Goal: Find specific page/section: Find specific page/section

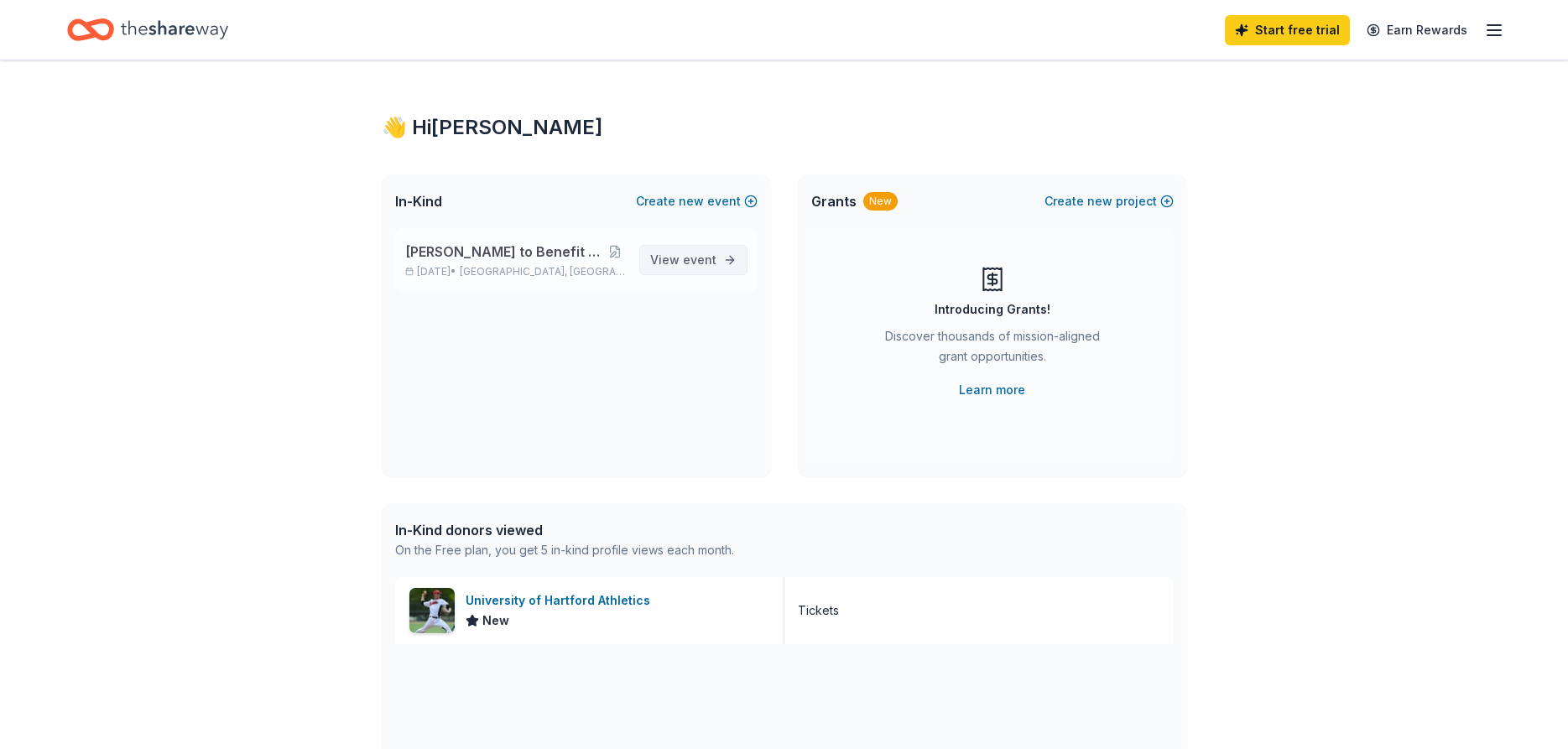
click at [705, 258] on span "event" at bounding box center [699, 260] width 33 height 14
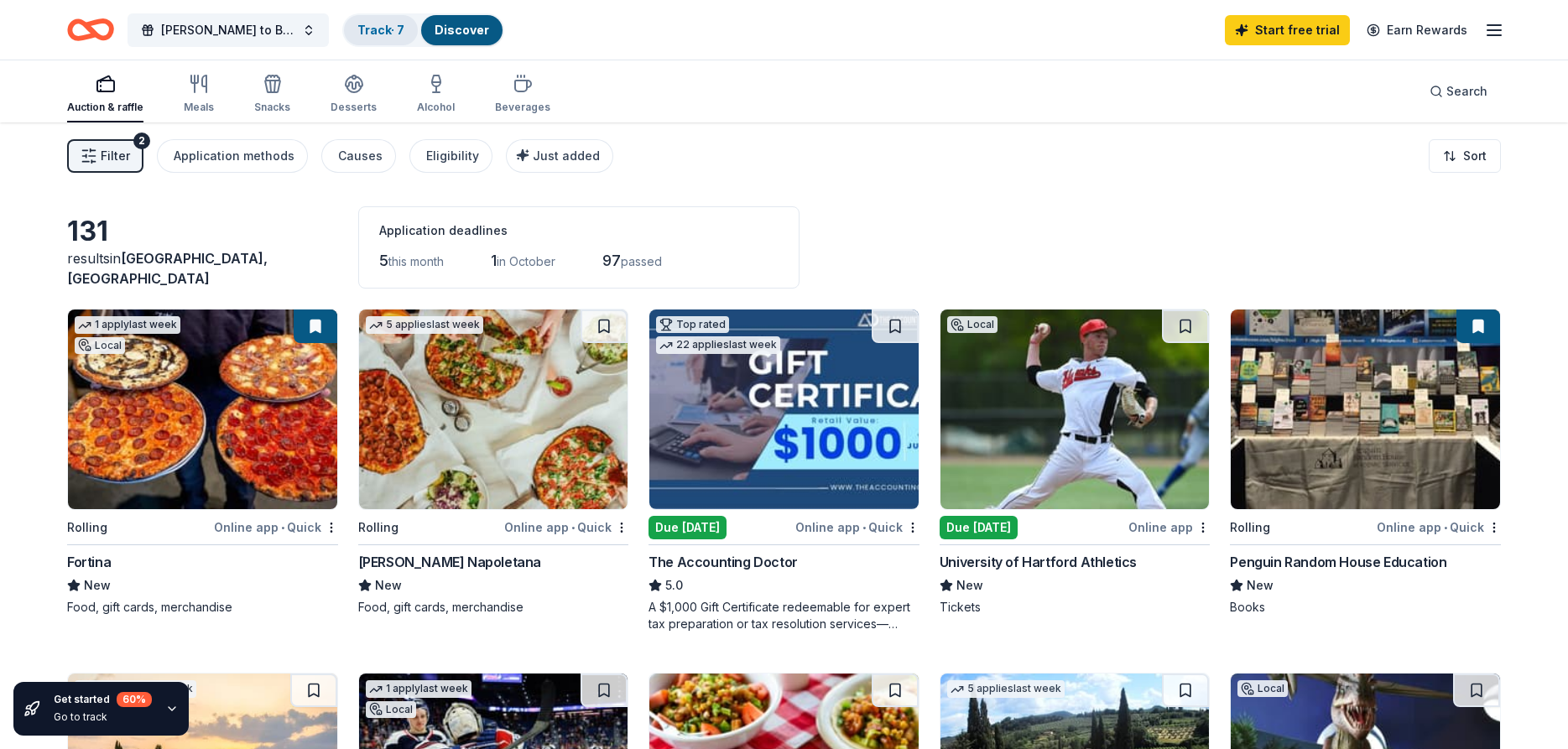
drag, startPoint x: 390, startPoint y: 24, endPoint x: 404, endPoint y: 24, distance: 14.0
click at [394, 25] on link "Track · 7" at bounding box center [381, 30] width 47 height 14
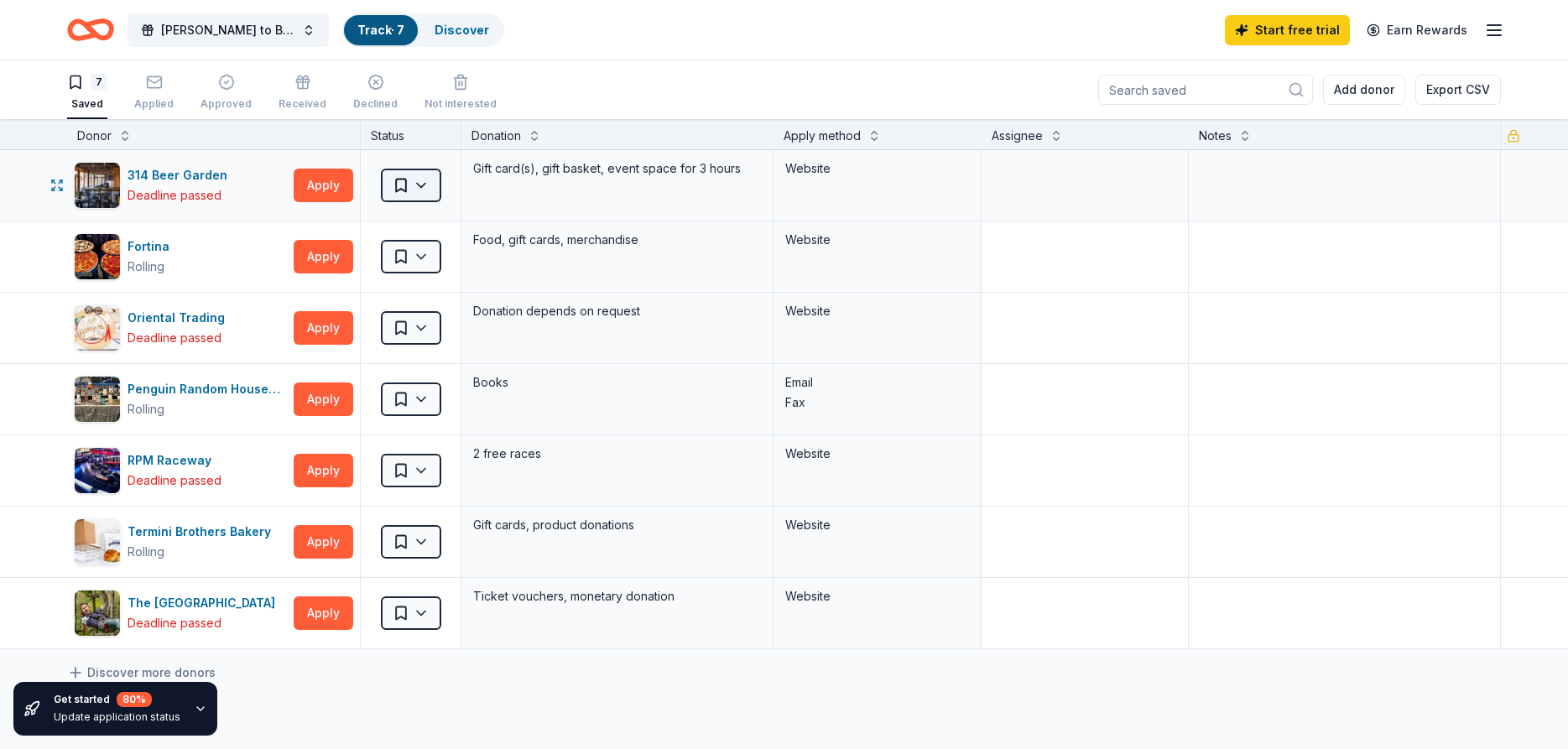
click at [431, 189] on html "Ziti Dinner to Benefit Chief [PERSON_NAME] Track · 7 Discover Start free trial …" at bounding box center [784, 374] width 1568 height 749
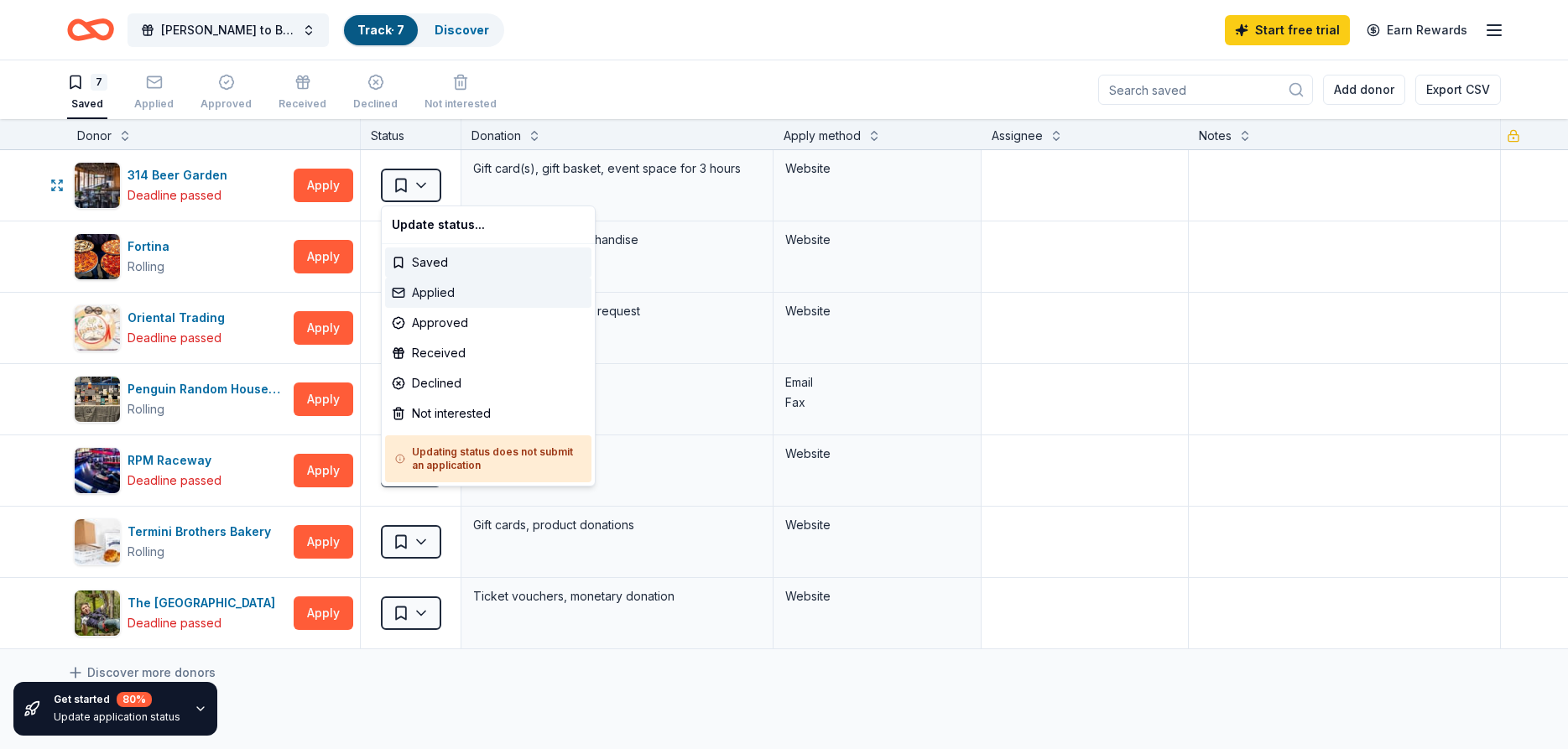
click at [409, 278] on div "Applied" at bounding box center [489, 292] width 206 height 30
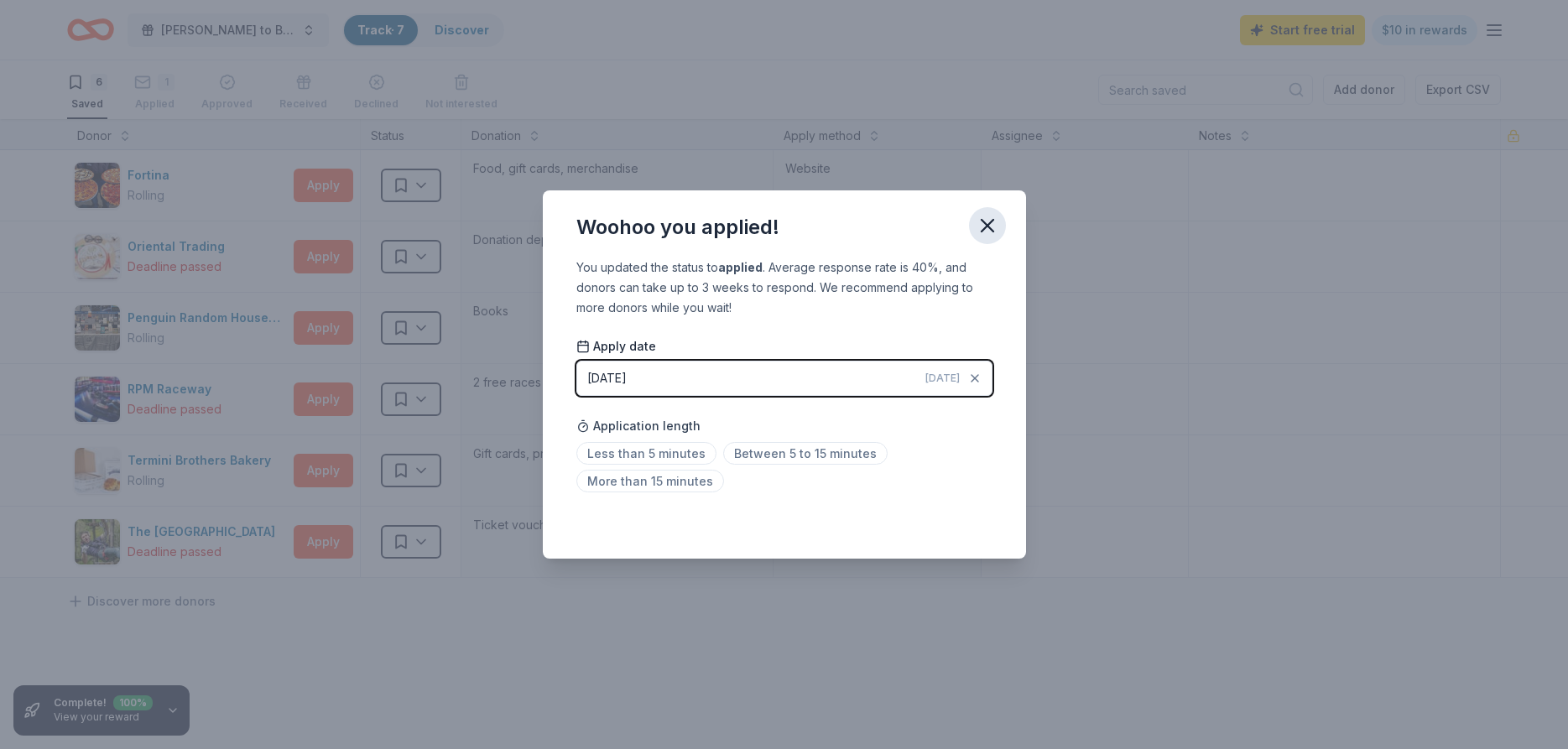
click at [993, 223] on icon "button" at bounding box center [987, 225] width 24 height 24
